Goal: Find specific page/section: Find specific page/section

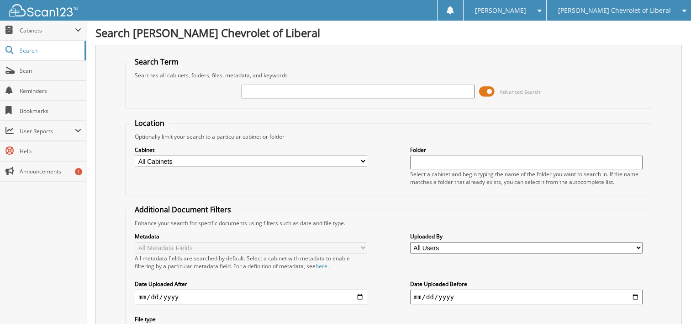
click at [256, 87] on input "text" at bounding box center [358, 92] width 233 height 14
type input "16277"
click at [52, 29] on span "Cabinets" at bounding box center [47, 31] width 55 height 8
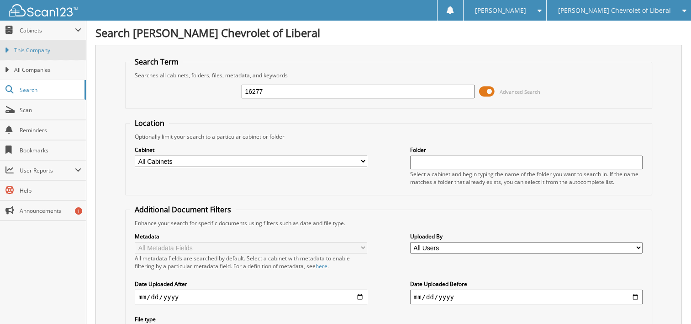
click at [40, 48] on span "This Company" at bounding box center [47, 50] width 67 height 8
